Goal: Task Accomplishment & Management: Manage account settings

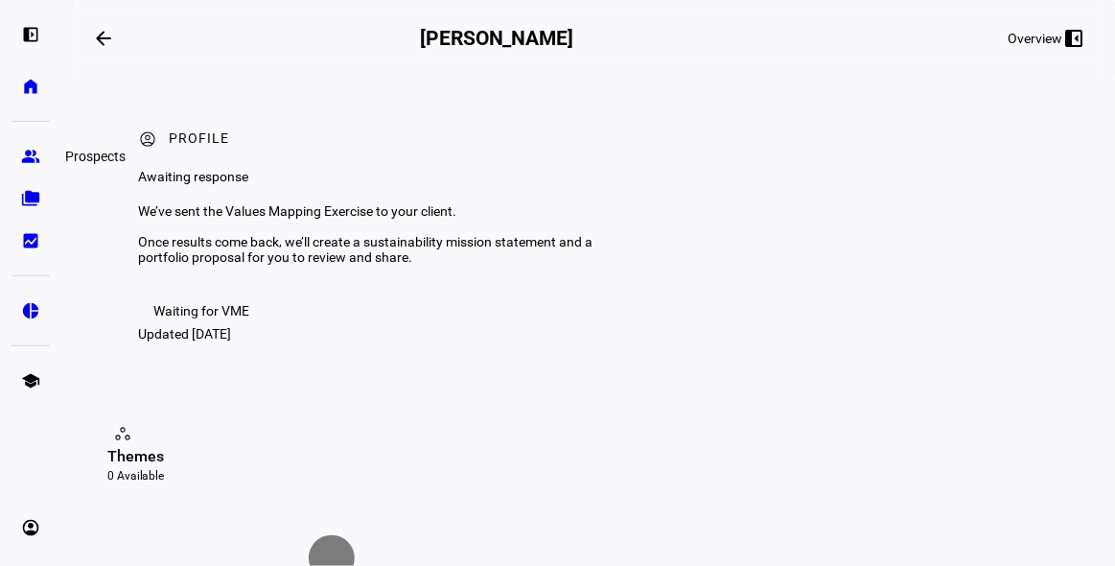
click at [34, 157] on eth-mat-symbol "group" at bounding box center [30, 156] width 19 height 19
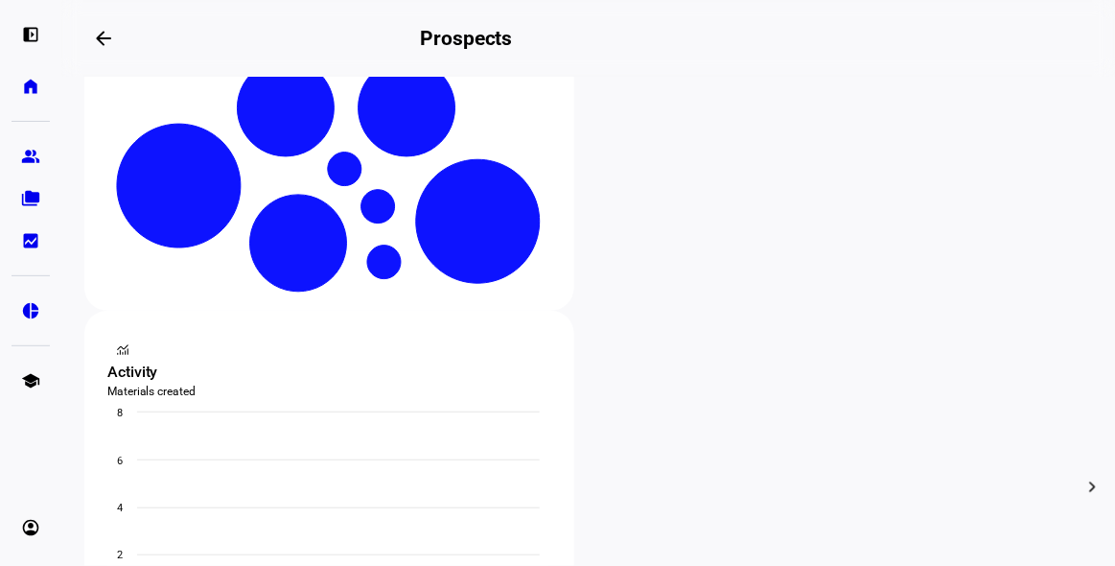
scroll to position [522, 0]
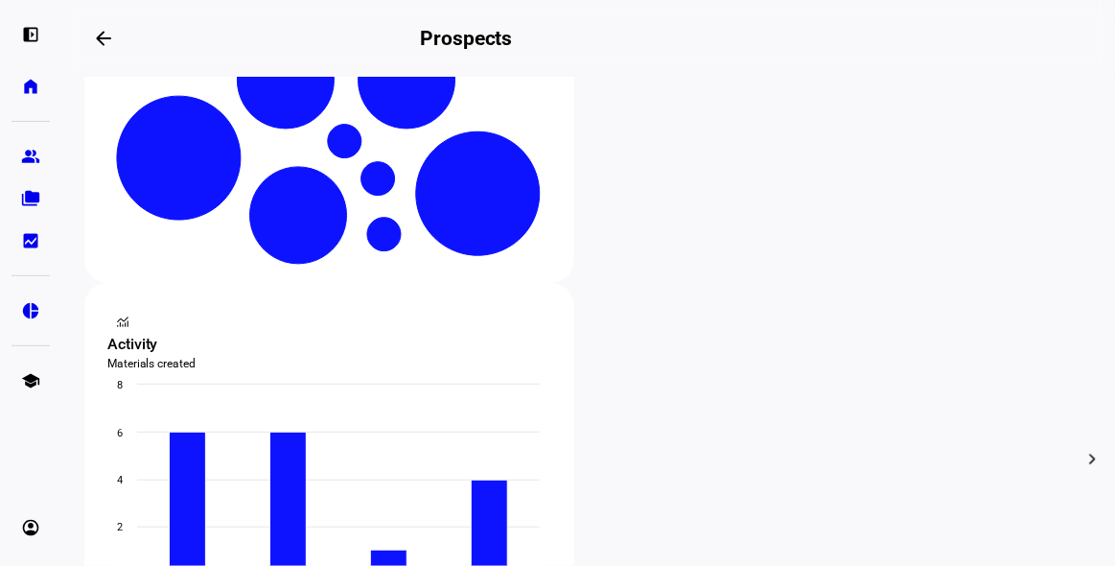
click at [386, 197] on div at bounding box center [557, 283] width 1115 height 566
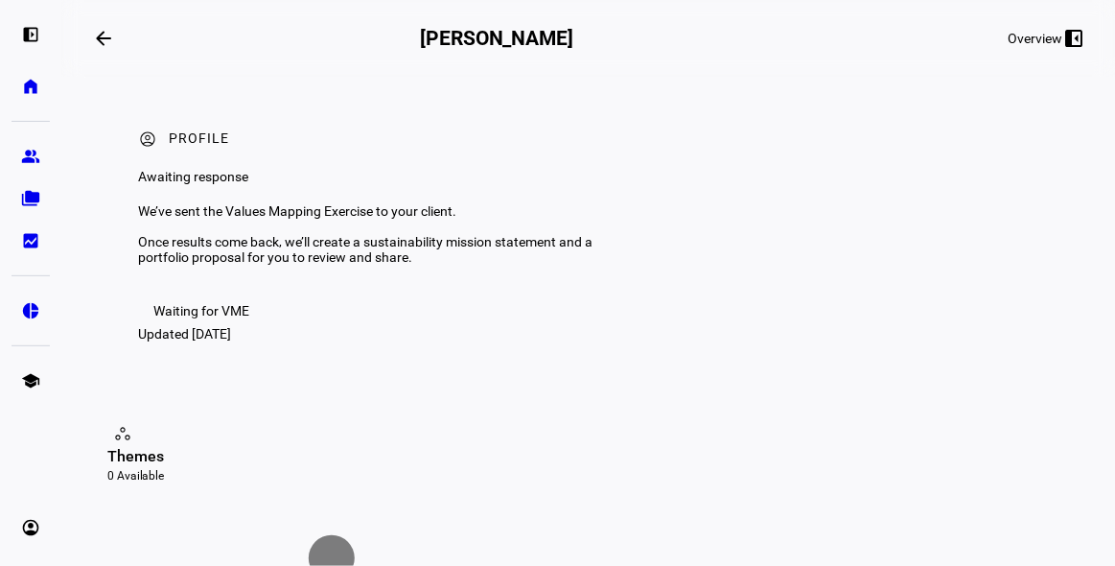
click at [196, 318] on div "Waiting for VME" at bounding box center [201, 310] width 96 height 15
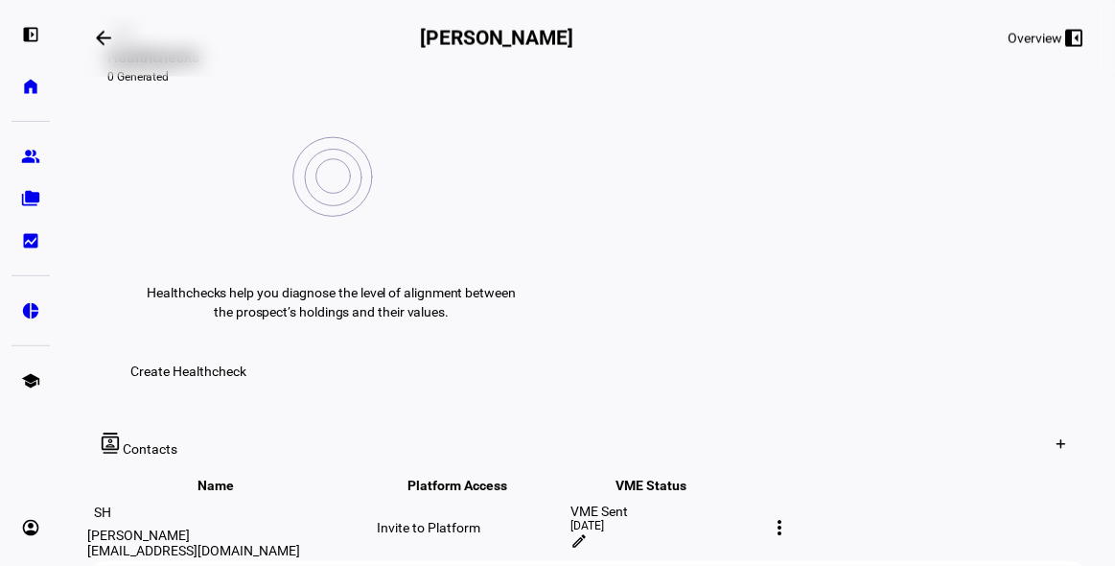
scroll to position [871, 0]
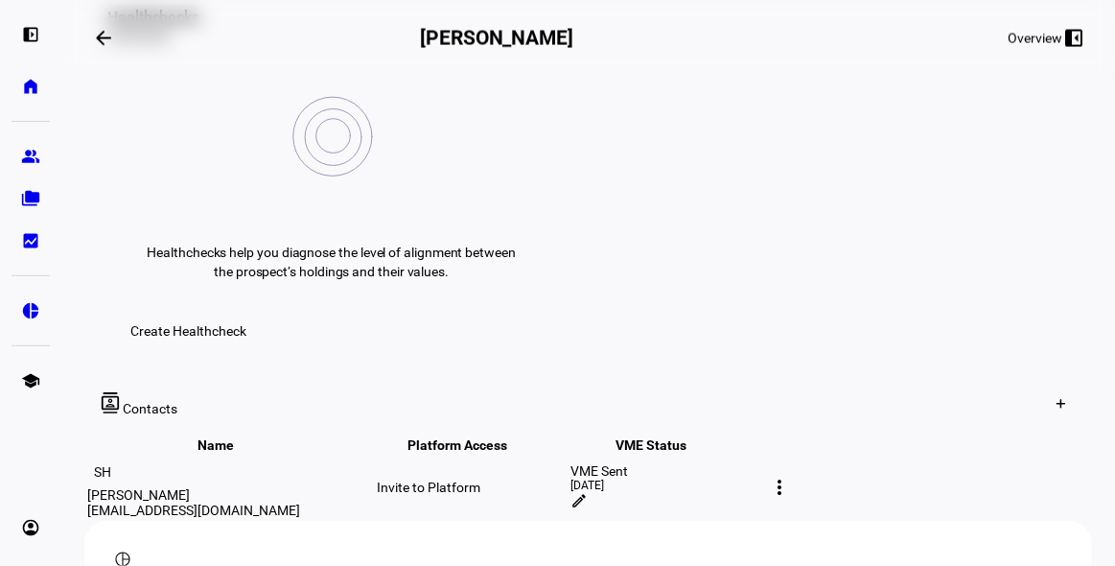
click at [588, 492] on mat-icon "edit" at bounding box center [578, 500] width 17 height 17
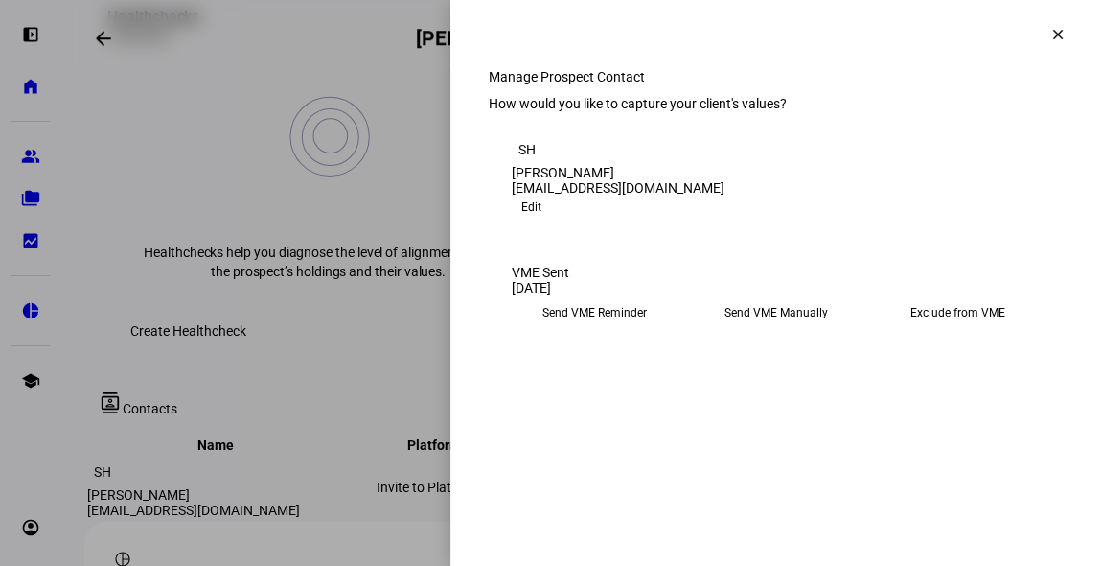
click at [583, 330] on eth-mega-radio-button "Send VME Reminder" at bounding box center [595, 312] width 166 height 35
click at [628, 391] on span "Submit Preferences" at bounding box center [570, 372] width 116 height 38
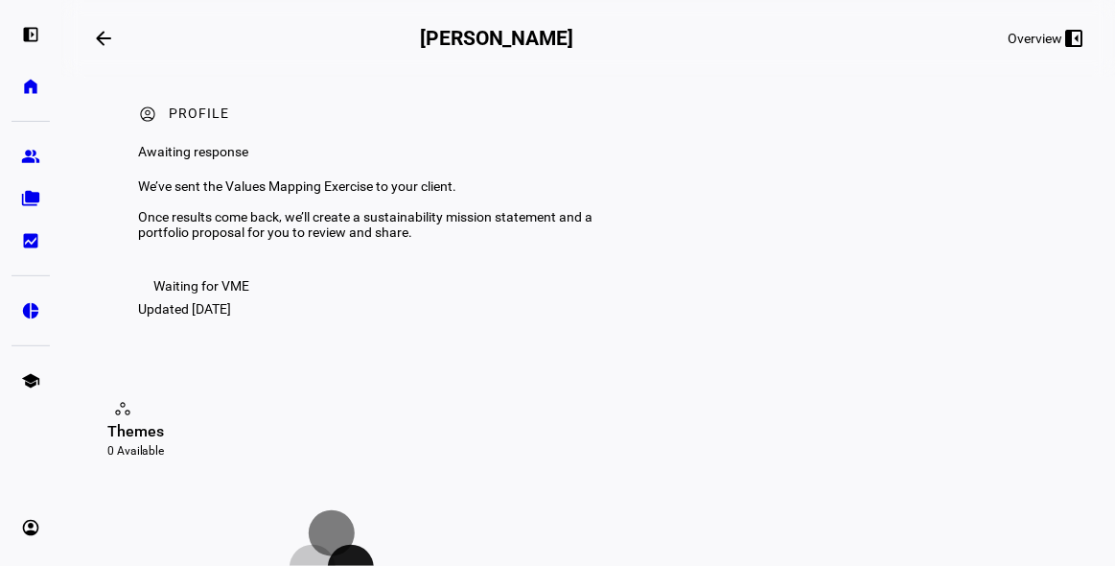
scroll to position [0, 0]
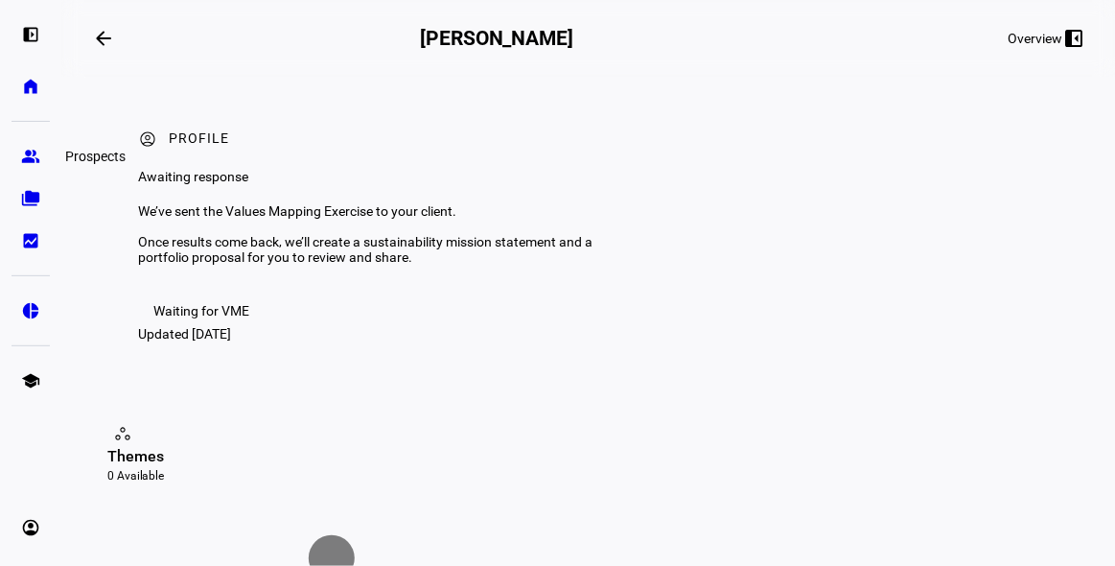
click at [31, 153] on eth-mat-symbol "group" at bounding box center [30, 156] width 19 height 19
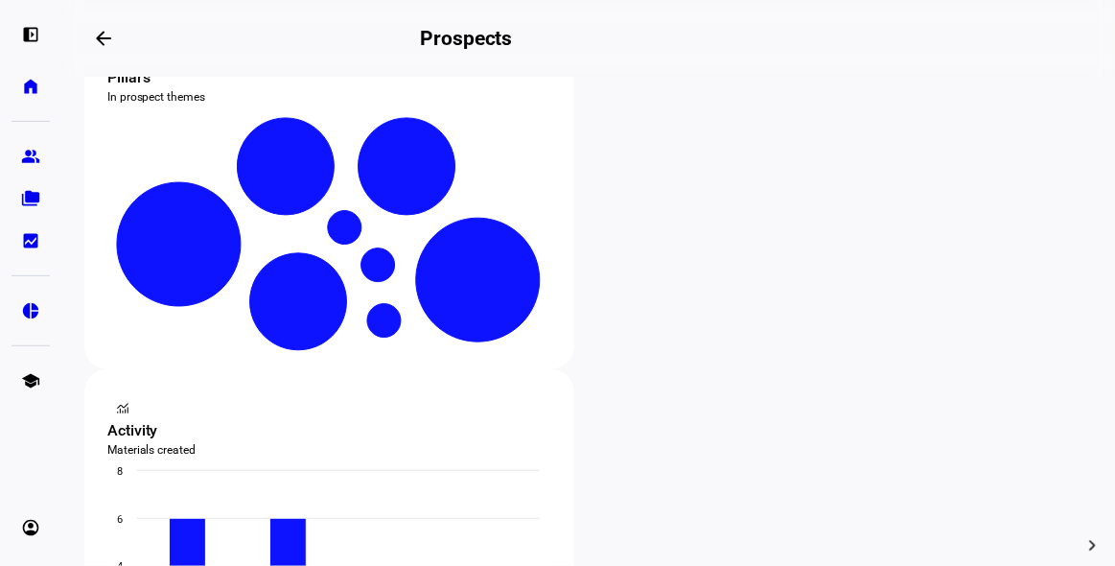
scroll to position [522, 0]
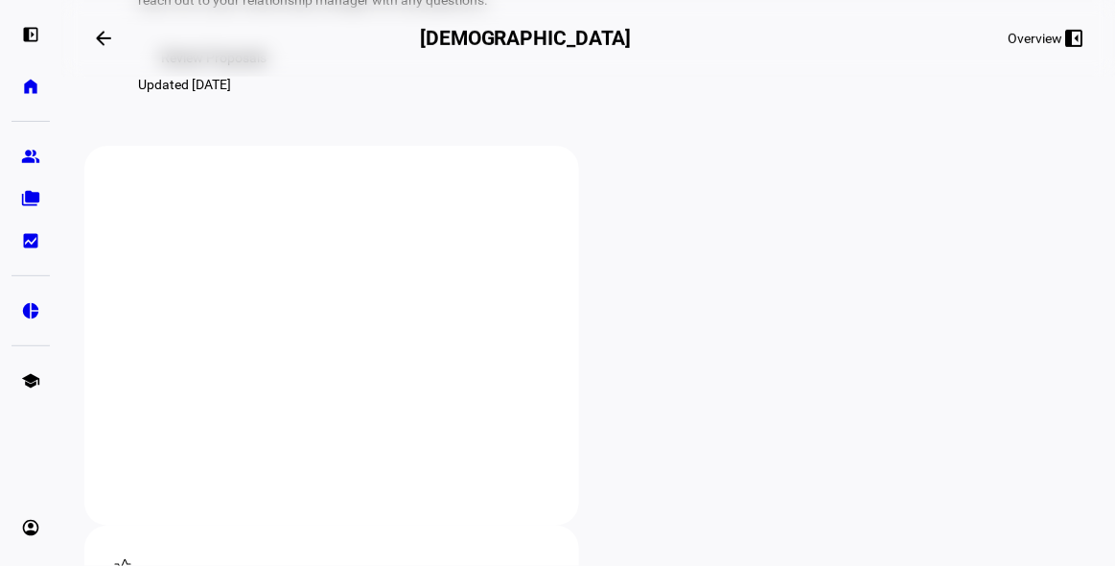
scroll to position [435, 0]
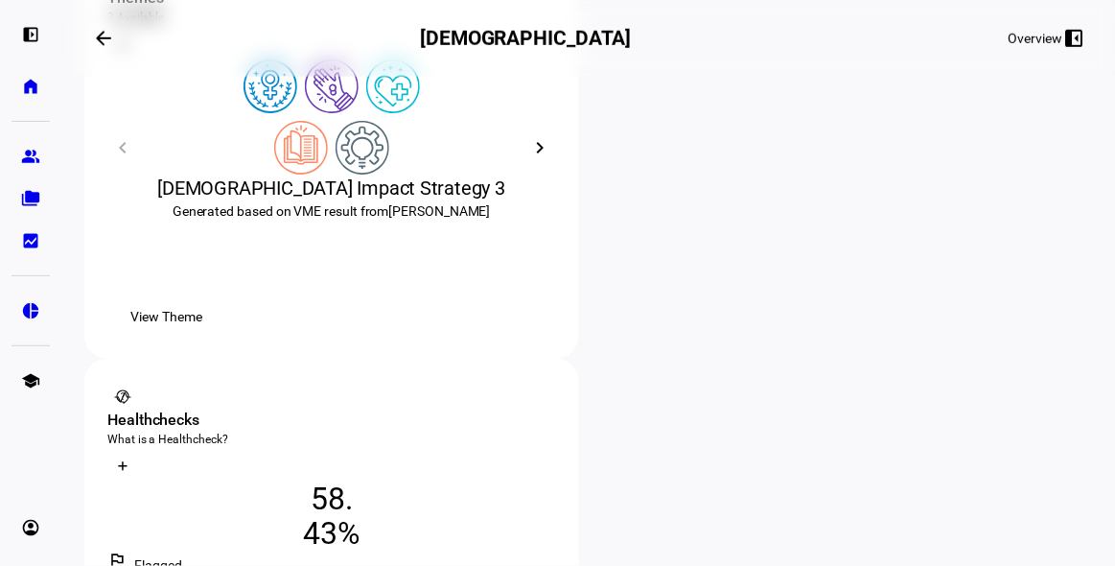
click at [556, 431] on div "What is a Healthcheck?" at bounding box center [331, 438] width 449 height 15
click at [788, 60] on eth-layout-page-header "arrow_backwards [GEOGRAPHIC_DATA][DEMOGRAPHIC_DATA] Overview left_panel_close" at bounding box center [587, 38] width 1053 height 77
click at [547, 390] on icon at bounding box center [540, 396] width 13 height 13
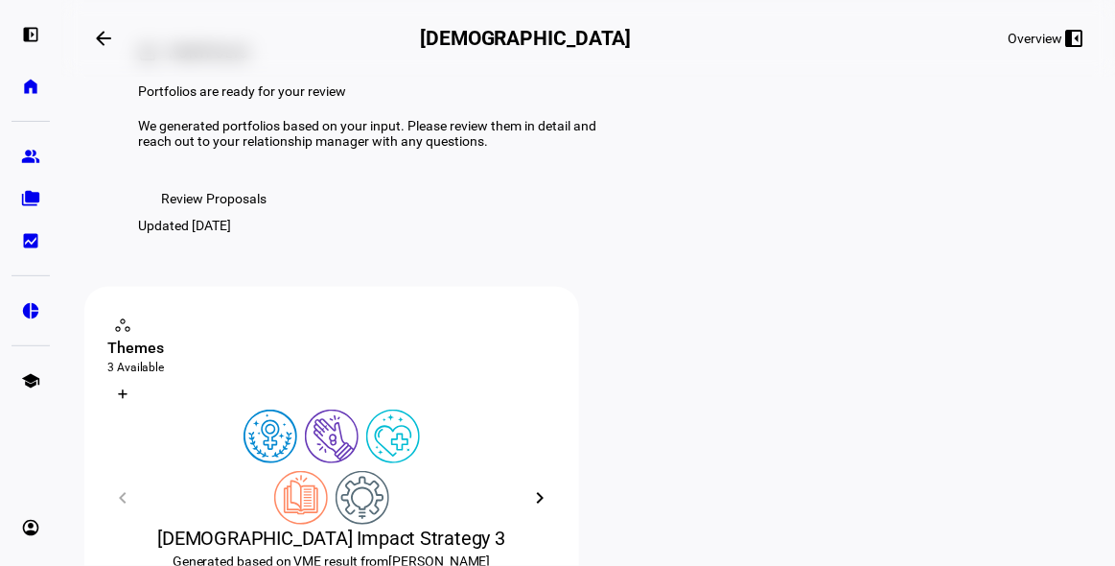
scroll to position [0, 0]
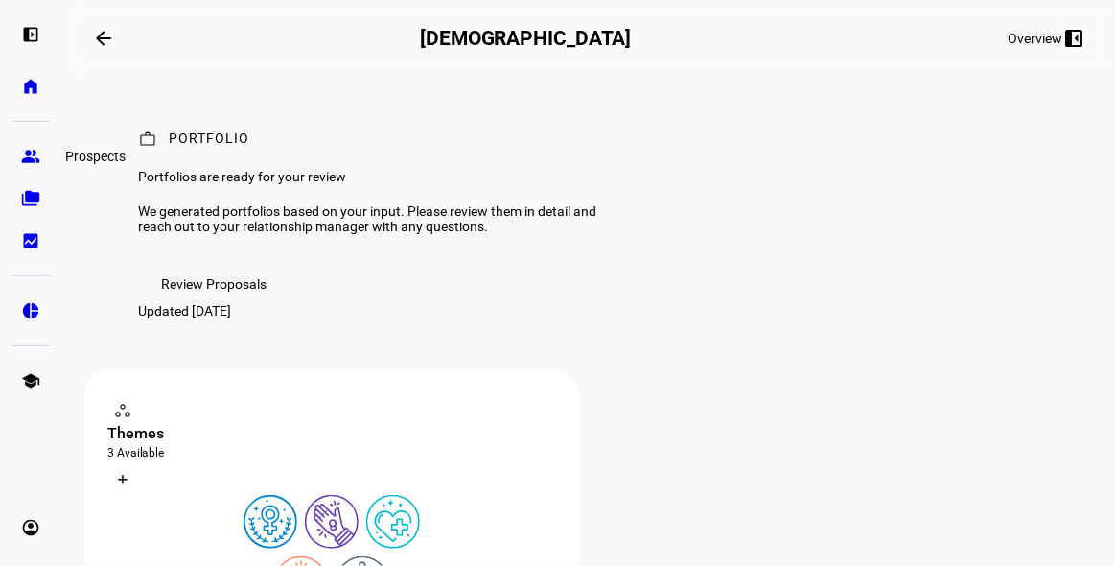
click at [26, 150] on eth-mat-symbol "group" at bounding box center [30, 156] width 19 height 19
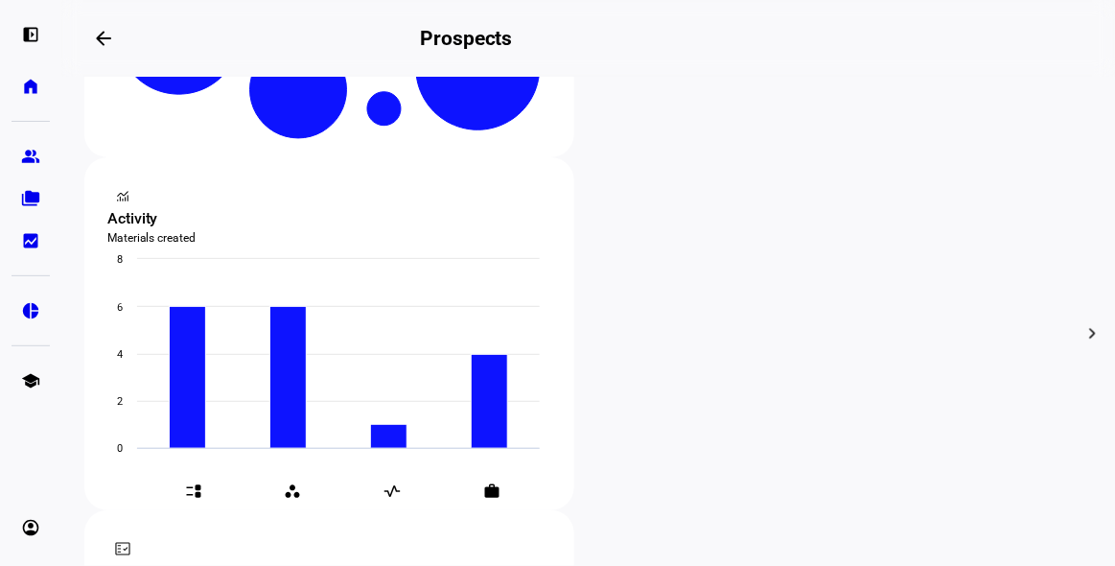
scroll to position [610, 0]
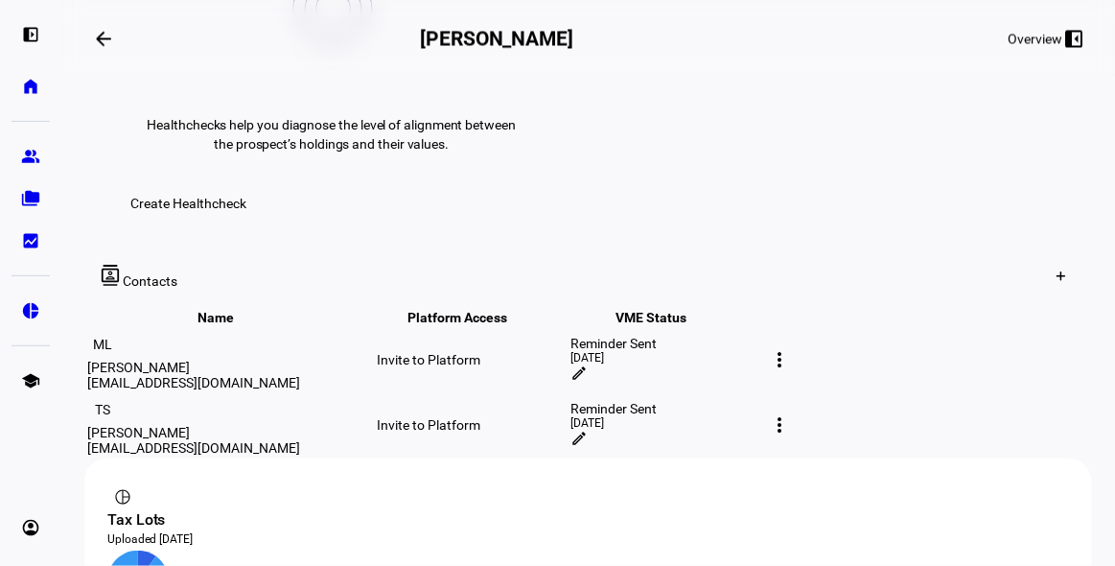
scroll to position [871, 0]
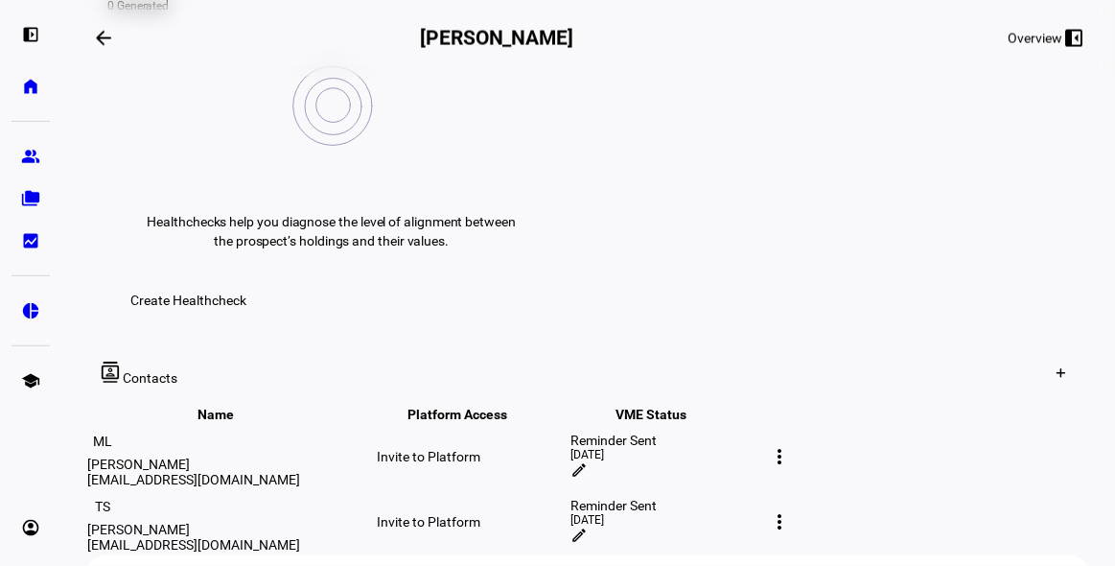
click at [588, 461] on mat-icon "edit" at bounding box center [578, 469] width 17 height 17
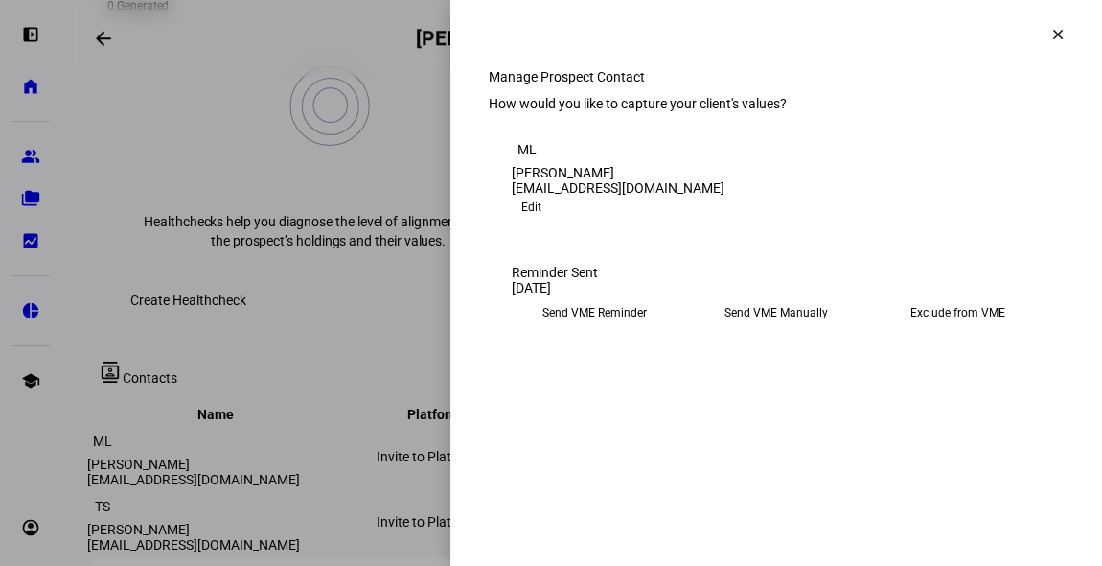
click at [620, 330] on eth-mega-radio-button "Send VME Reminder" at bounding box center [595, 312] width 166 height 35
click at [628, 391] on span "Submit Preferences" at bounding box center [570, 372] width 116 height 38
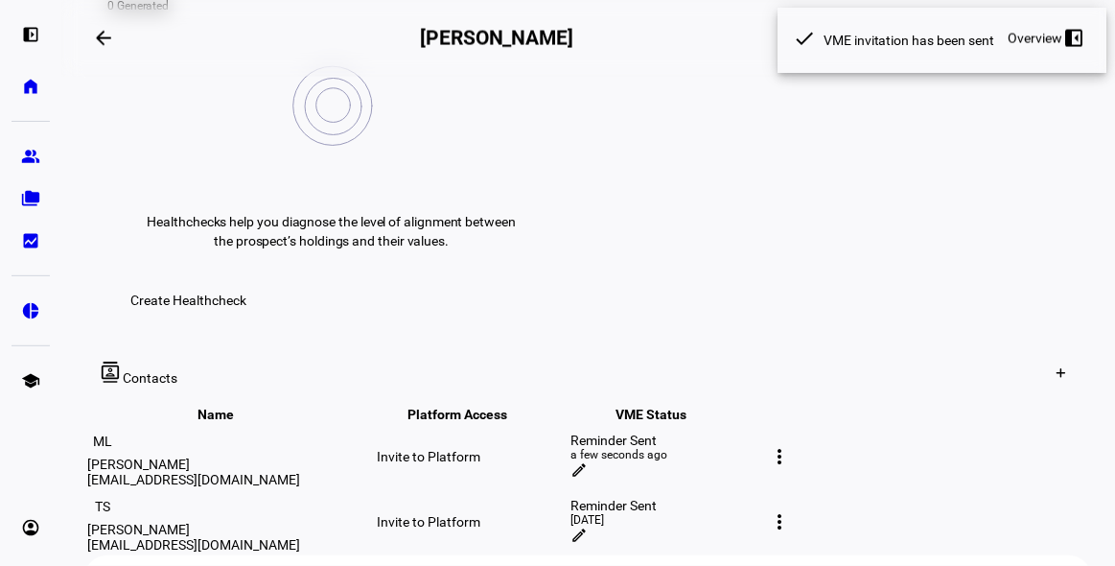
click at [588, 526] on mat-icon "edit" at bounding box center [578, 534] width 17 height 17
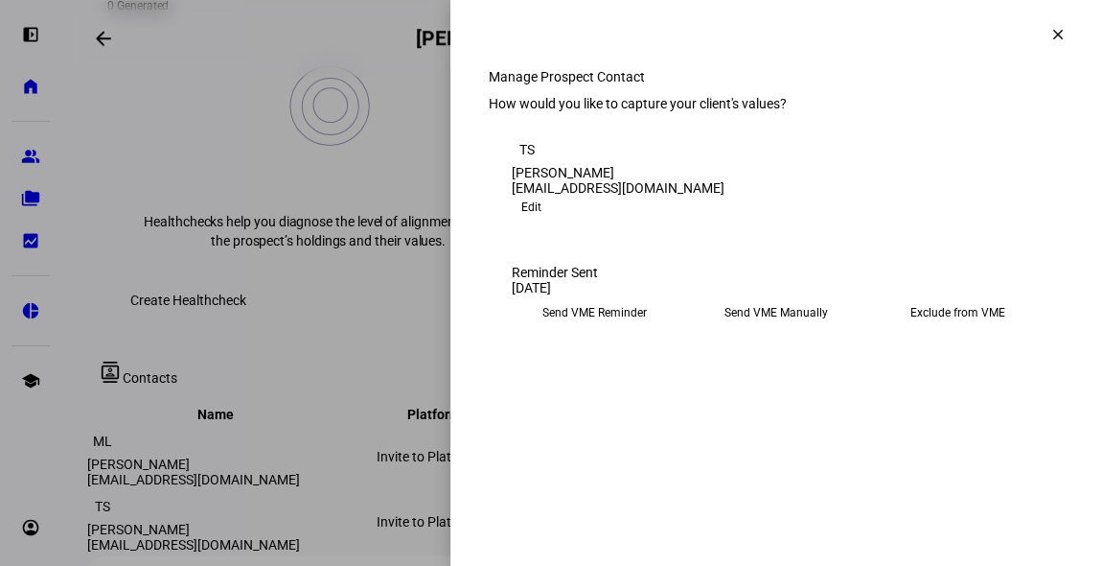
click at [588, 330] on eth-mega-radio-button "Send VME Reminder" at bounding box center [595, 312] width 166 height 35
click at [628, 391] on span "Submit Preferences" at bounding box center [570, 372] width 116 height 38
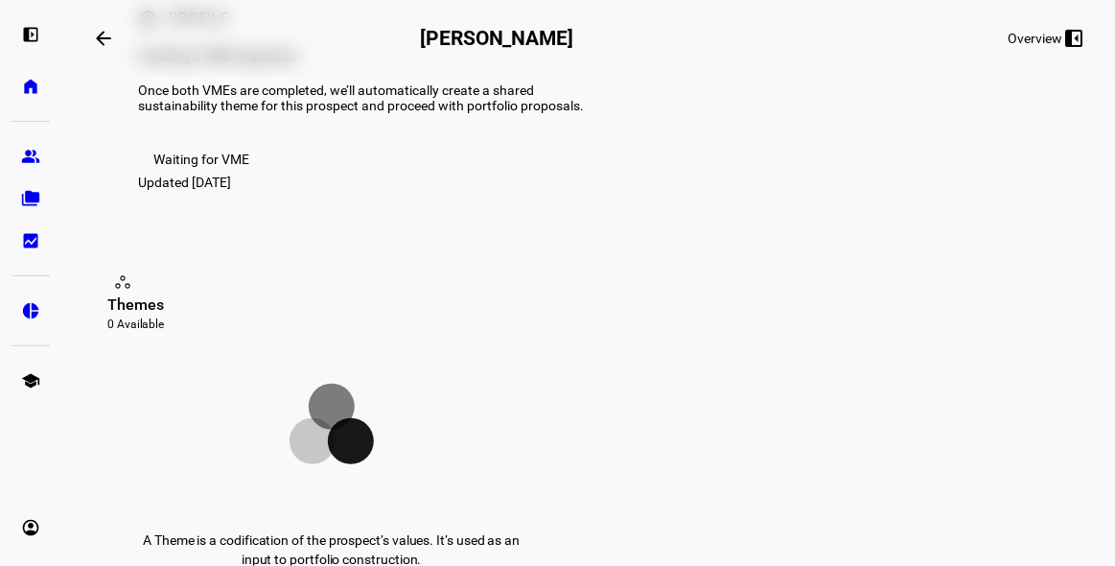
scroll to position [0, 0]
